Goal: Task Accomplishment & Management: Complete application form

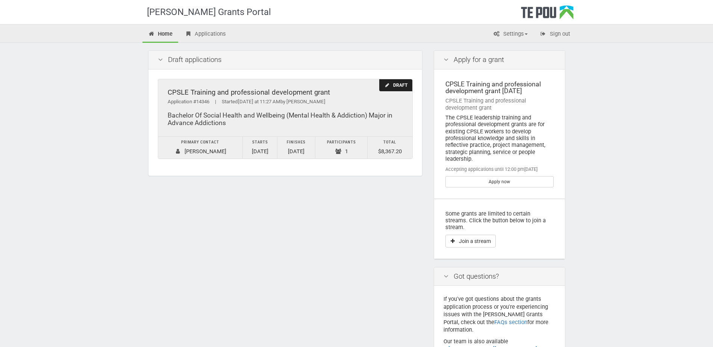
click at [401, 83] on div "Draft" at bounding box center [395, 85] width 33 height 12
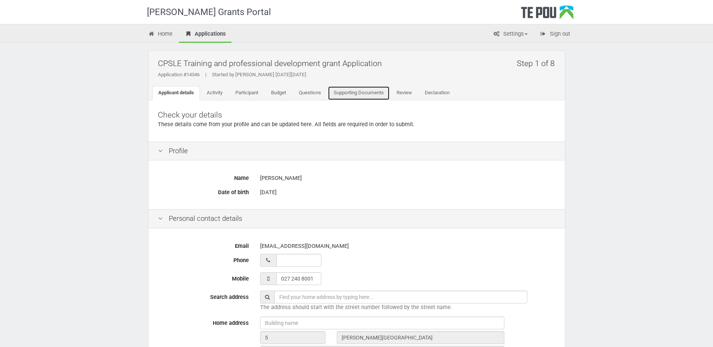
drag, startPoint x: 358, startPoint y: 90, endPoint x: 378, endPoint y: 92, distance: 20.0
click at [359, 90] on link "Supporting Documents" at bounding box center [359, 93] width 62 height 14
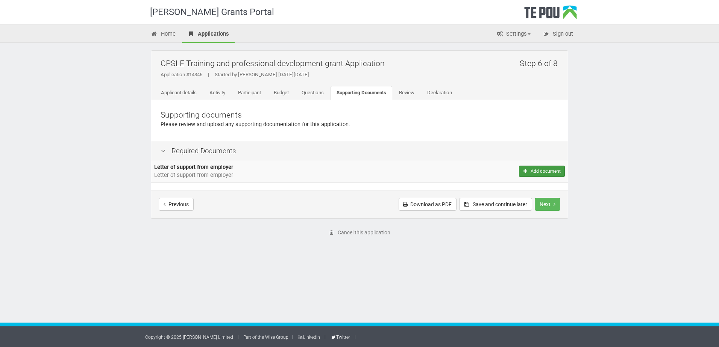
click at [555, 170] on button "Add document" at bounding box center [542, 171] width 46 height 11
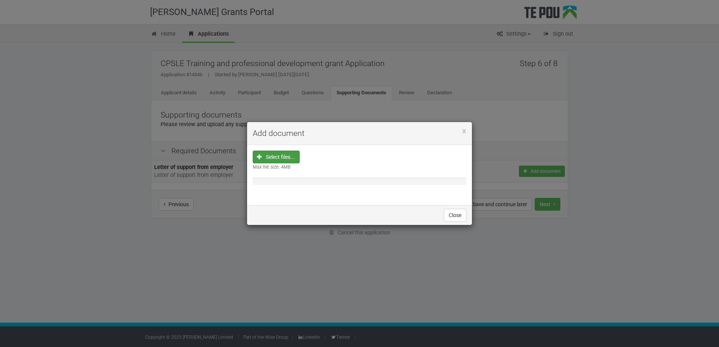
click at [275, 159] on input "file" at bounding box center [279, 205] width 42 height 108
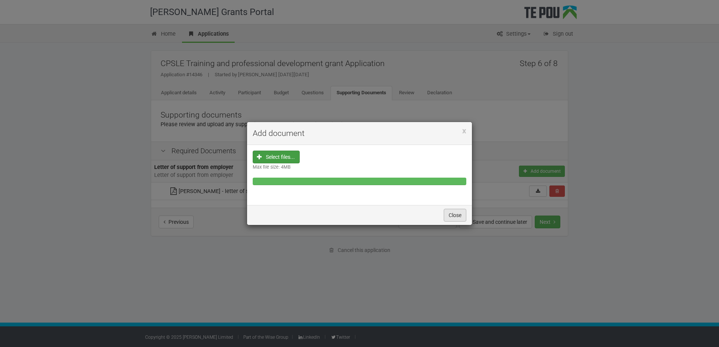
click at [455, 215] on button "Close" at bounding box center [455, 215] width 23 height 13
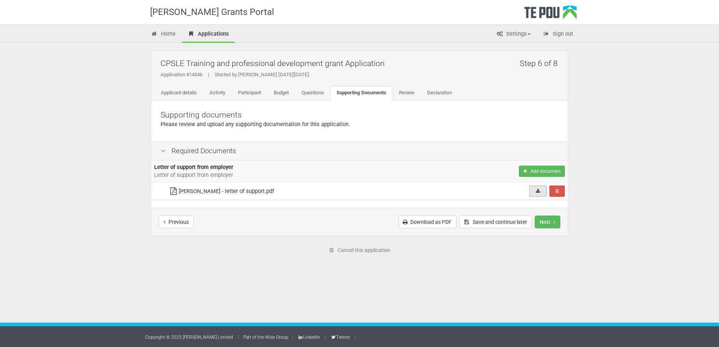
click at [534, 190] on link at bounding box center [538, 191] width 18 height 11
click at [555, 221] on icon "Next step" at bounding box center [554, 222] width 2 height 5
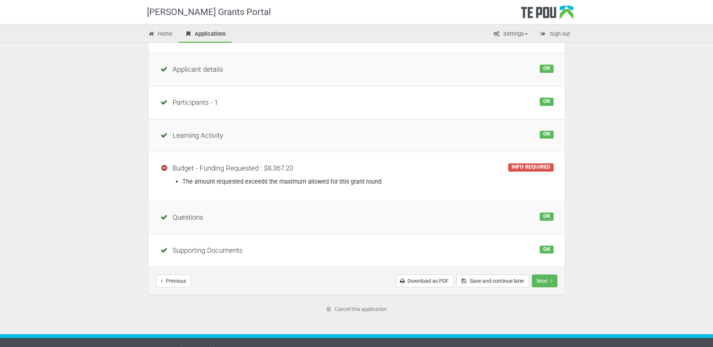
scroll to position [108, 0]
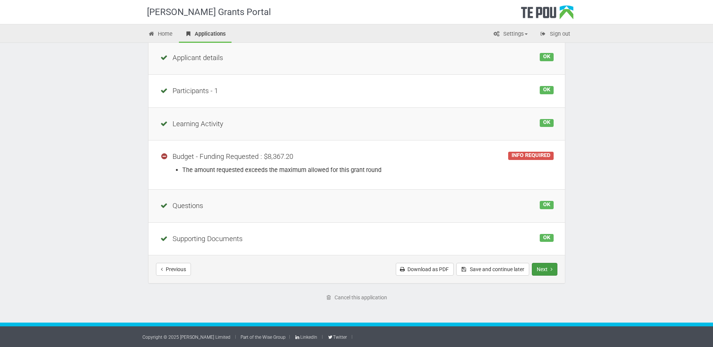
click at [547, 270] on button "Next" at bounding box center [545, 269] width 26 height 13
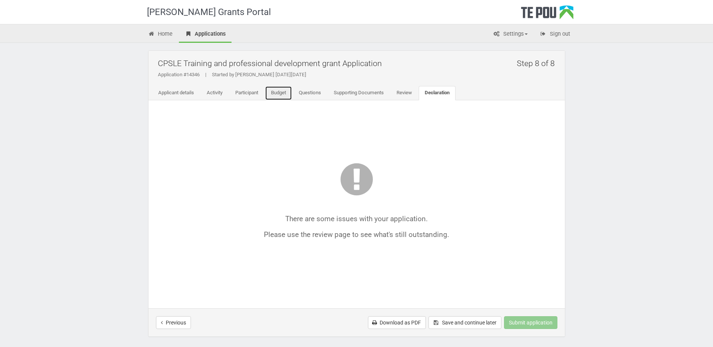
click at [277, 94] on link "Budget" at bounding box center [278, 93] width 27 height 14
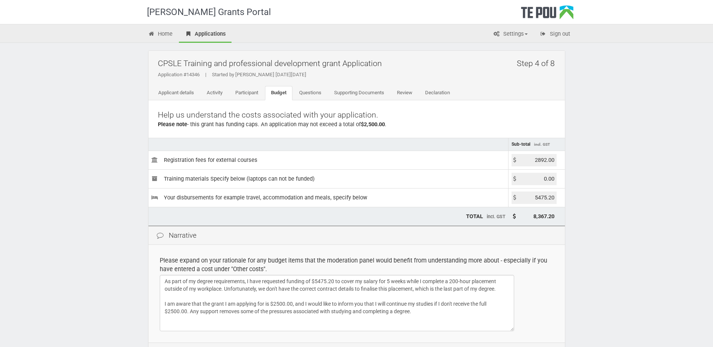
drag, startPoint x: 532, startPoint y: 161, endPoint x: 585, endPoint y: 165, distance: 53.1
click at [585, 165] on div "Te Pou Grants Portal Home Applications Settings Profile My account FAQs Sign ou…" at bounding box center [356, 217] width 713 height 435
type input "2500.00"
type input "7,975.20"
drag, startPoint x: 531, startPoint y: 200, endPoint x: 604, endPoint y: 200, distance: 73.3
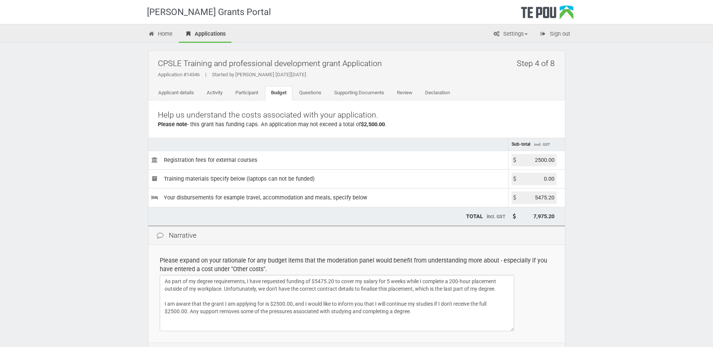
click at [604, 200] on div "Te Pou Grants Portal Home Applications Settings Profile My account FAQs Sign ou…" at bounding box center [356, 217] width 713 height 435
type input "0.00"
type input "2,500.00"
click at [513, 287] on textarea "As part of my degree requirements, I have requested funding of $5475.20 to cove…" at bounding box center [337, 303] width 355 height 56
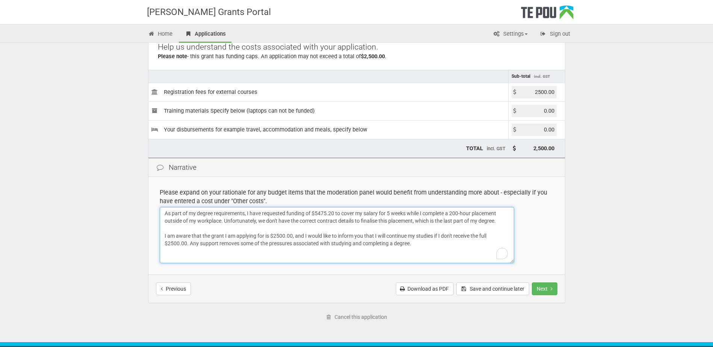
scroll to position [75, 0]
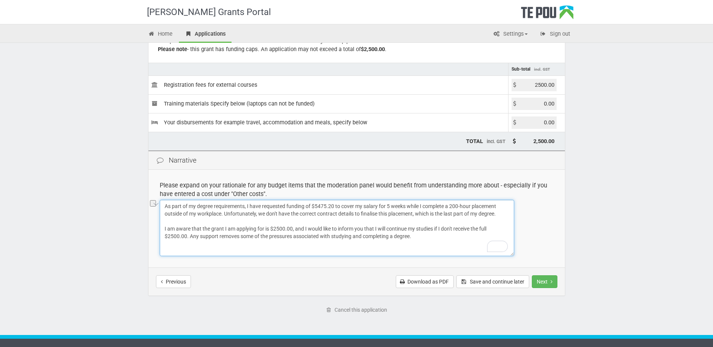
drag, startPoint x: 335, startPoint y: 206, endPoint x: 247, endPoint y: 206, distance: 88.0
click at [247, 206] on textarea "As part of my degree requirements, I have requested funding of $5475.20 to cove…" at bounding box center [337, 228] width 355 height 56
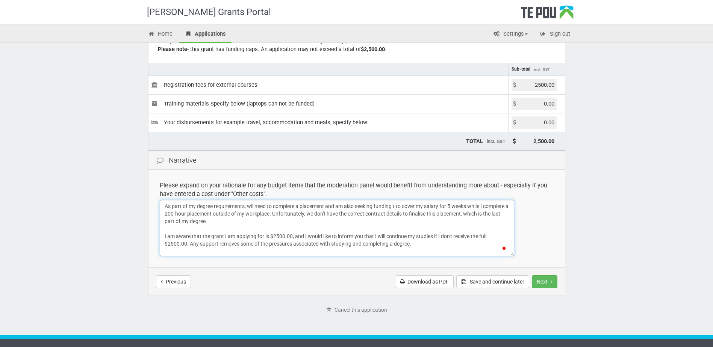
type textarea "As part of my degree requirements, wil need to complete a placement and am also…"
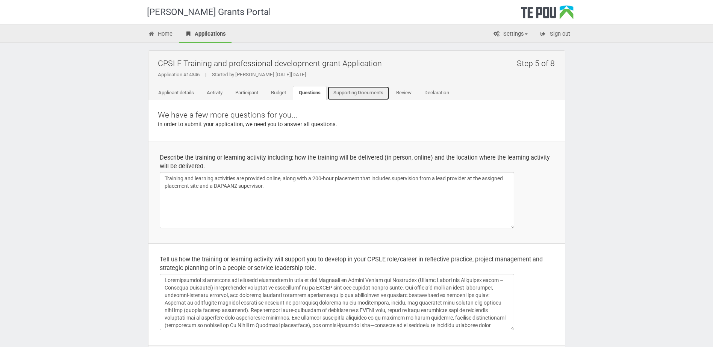
click at [370, 93] on link "Supporting Documents" at bounding box center [358, 93] width 62 height 14
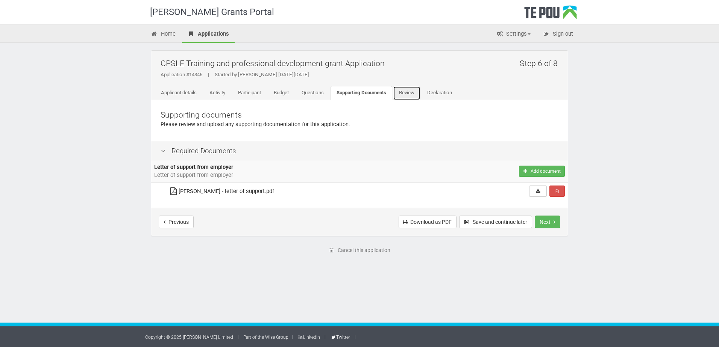
click at [417, 90] on link "Review" at bounding box center [406, 93] width 27 height 14
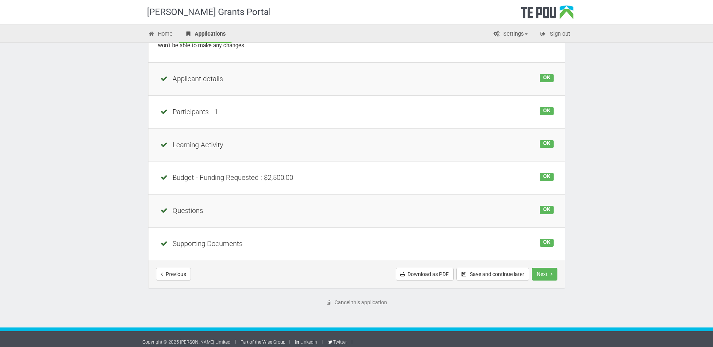
scroll to position [92, 0]
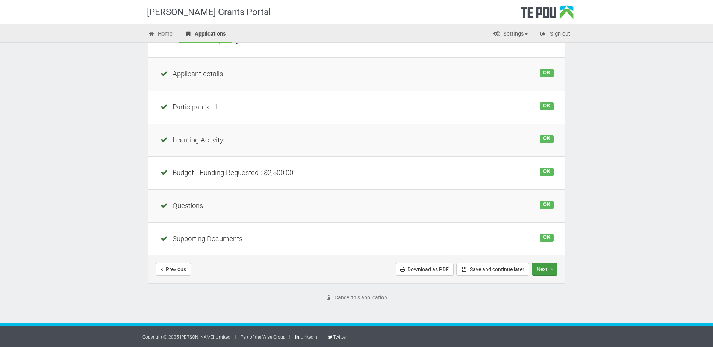
click at [549, 268] on button "Next" at bounding box center [545, 269] width 26 height 13
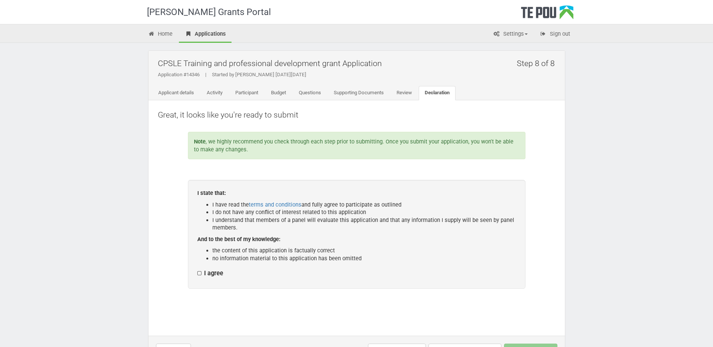
click at [199, 272] on label "I agree" at bounding box center [210, 274] width 26 height 8
click at [197, 270] on input "I agree" at bounding box center [197, 270] width 0 height 0
checkbox input "true"
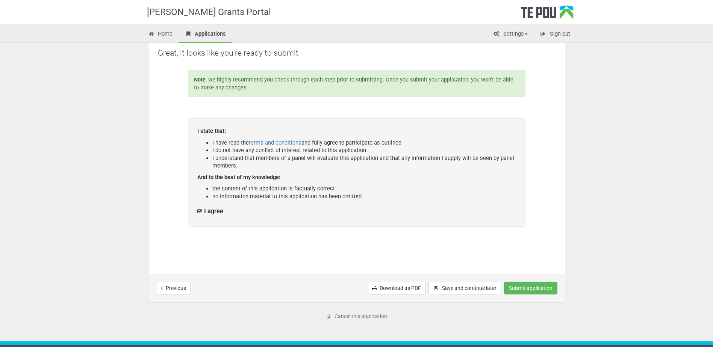
scroll to position [81, 0]
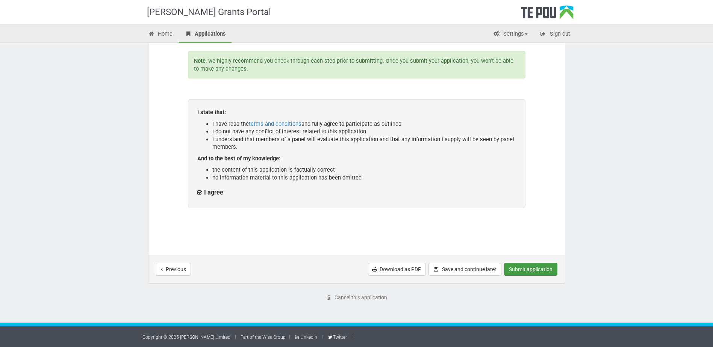
click at [532, 267] on button "Submit application" at bounding box center [530, 269] width 53 height 13
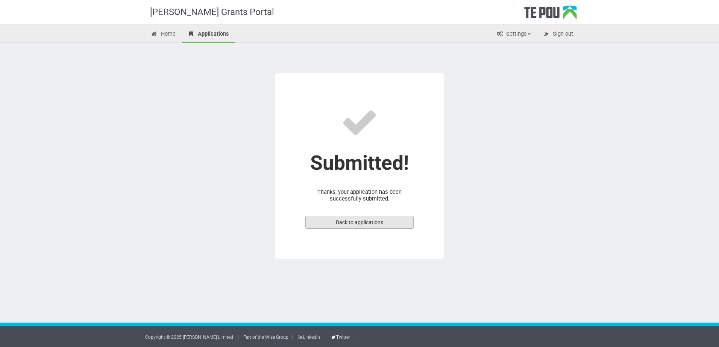
click at [376, 224] on link "Back to applications" at bounding box center [359, 222] width 108 height 13
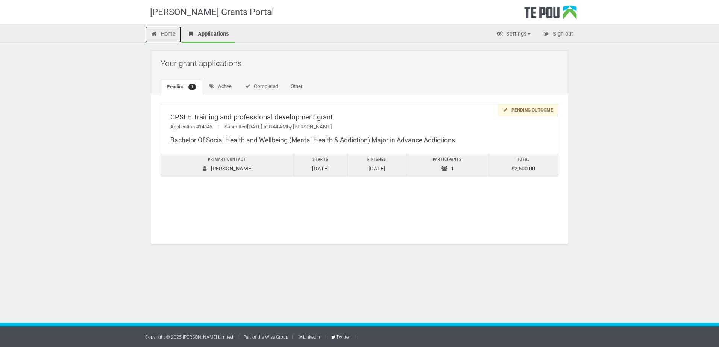
click at [164, 32] on link "Home" at bounding box center [163, 34] width 36 height 17
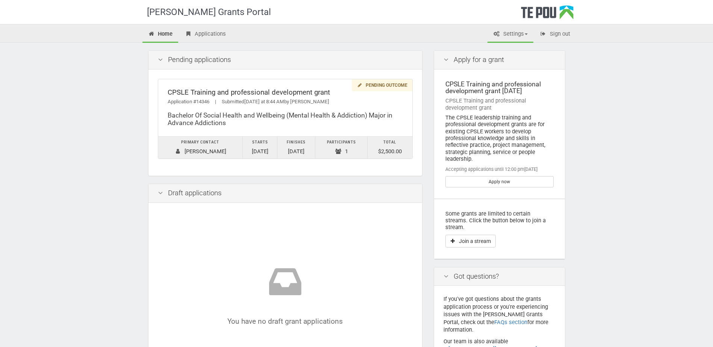
click at [524, 30] on link "Settings" at bounding box center [511, 34] width 46 height 17
click at [505, 47] on link "Profile" at bounding box center [503, 50] width 59 height 11
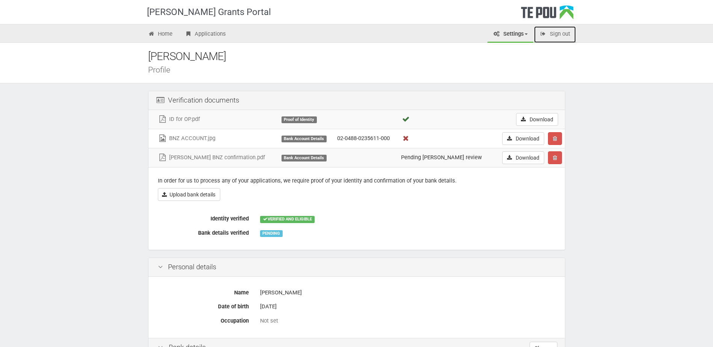
click at [561, 31] on link "Sign out" at bounding box center [555, 34] width 42 height 17
